Goal: Task Accomplishment & Management: Manage account settings

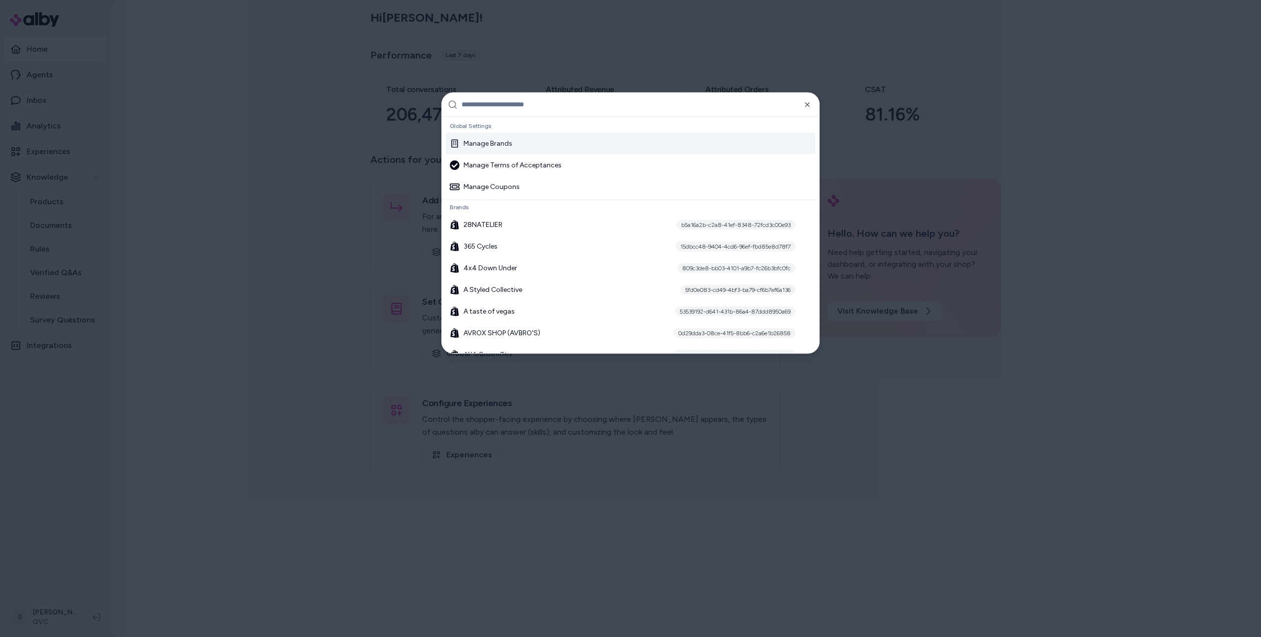
type input "**********"
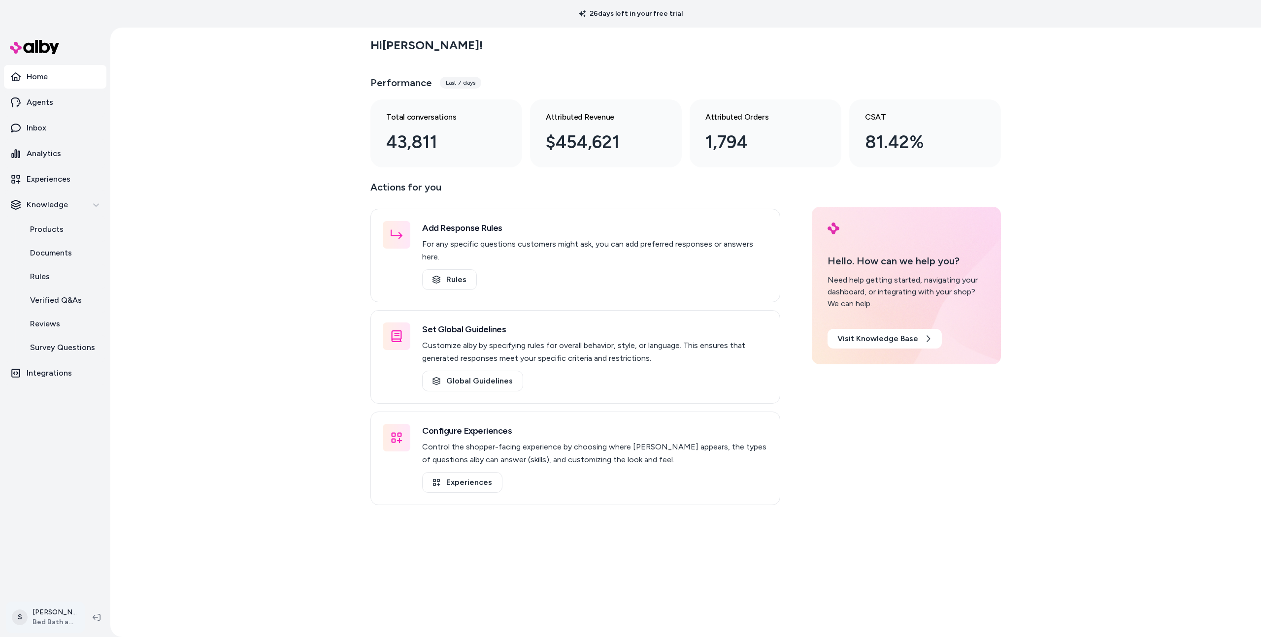
click at [61, 619] on html "26 days left in your free trial Home Agents Inbox Analytics Experiences Knowled…" at bounding box center [630, 318] width 1261 height 637
click at [55, 509] on link "Settings" at bounding box center [69, 507] width 118 height 24
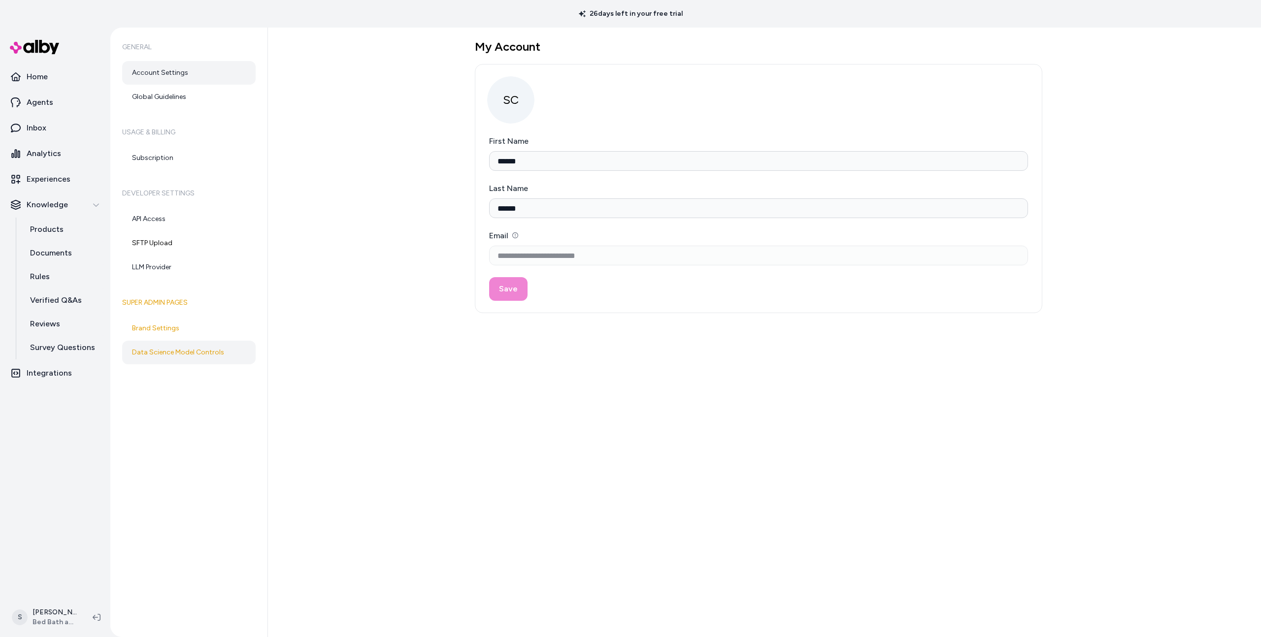
click at [174, 341] on link "Data Science Model Controls" at bounding box center [188, 353] width 133 height 24
